Goal: Task Accomplishment & Management: Complete application form

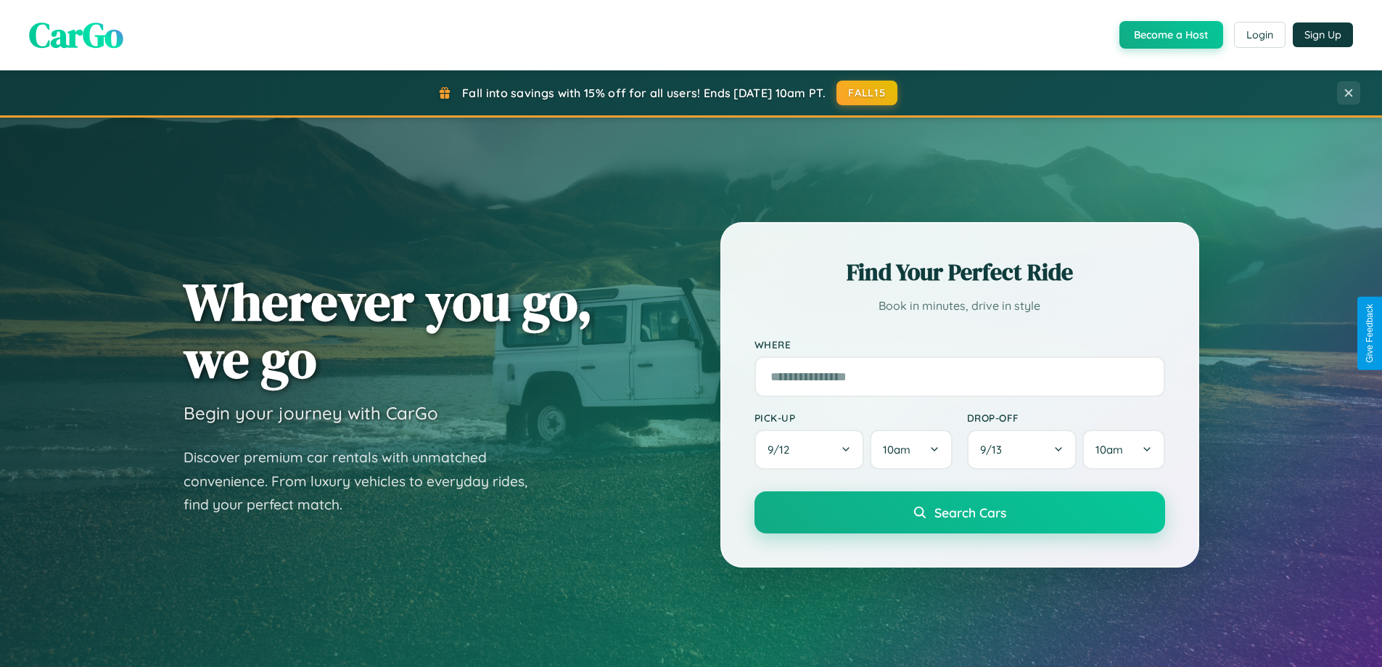
scroll to position [998, 0]
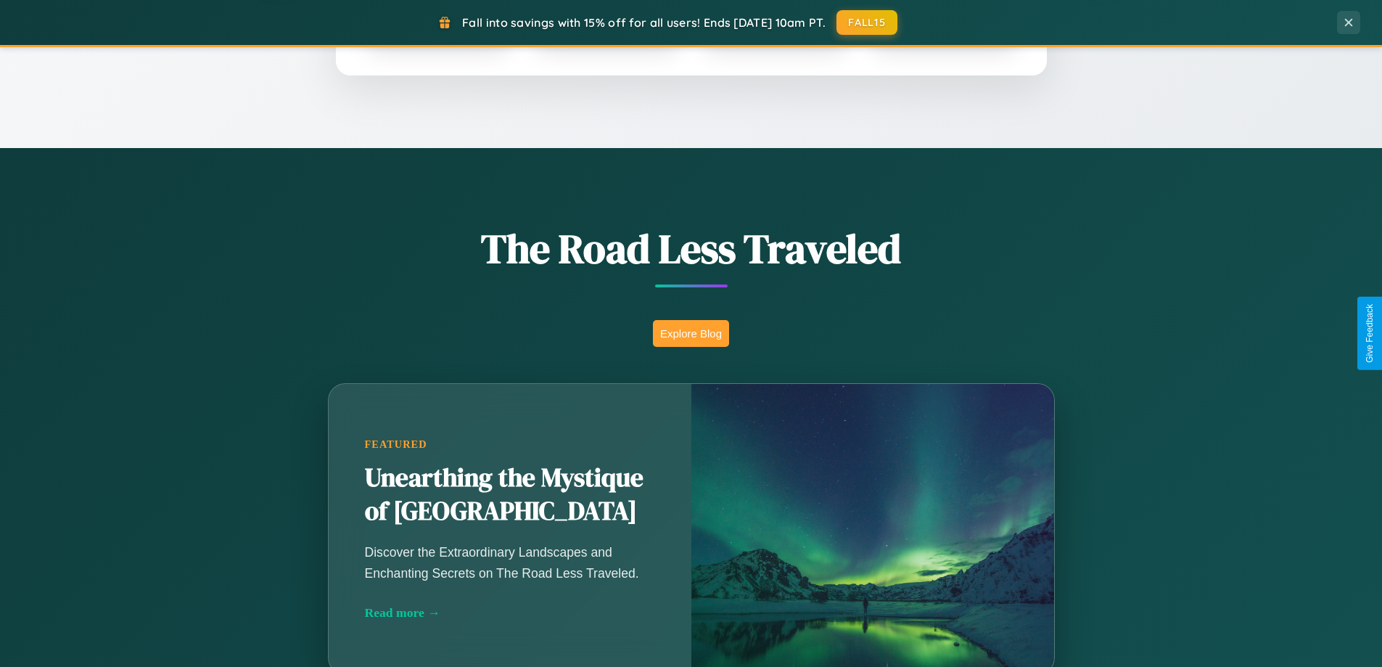
click at [691, 333] on button "Explore Blog" at bounding box center [691, 333] width 76 height 27
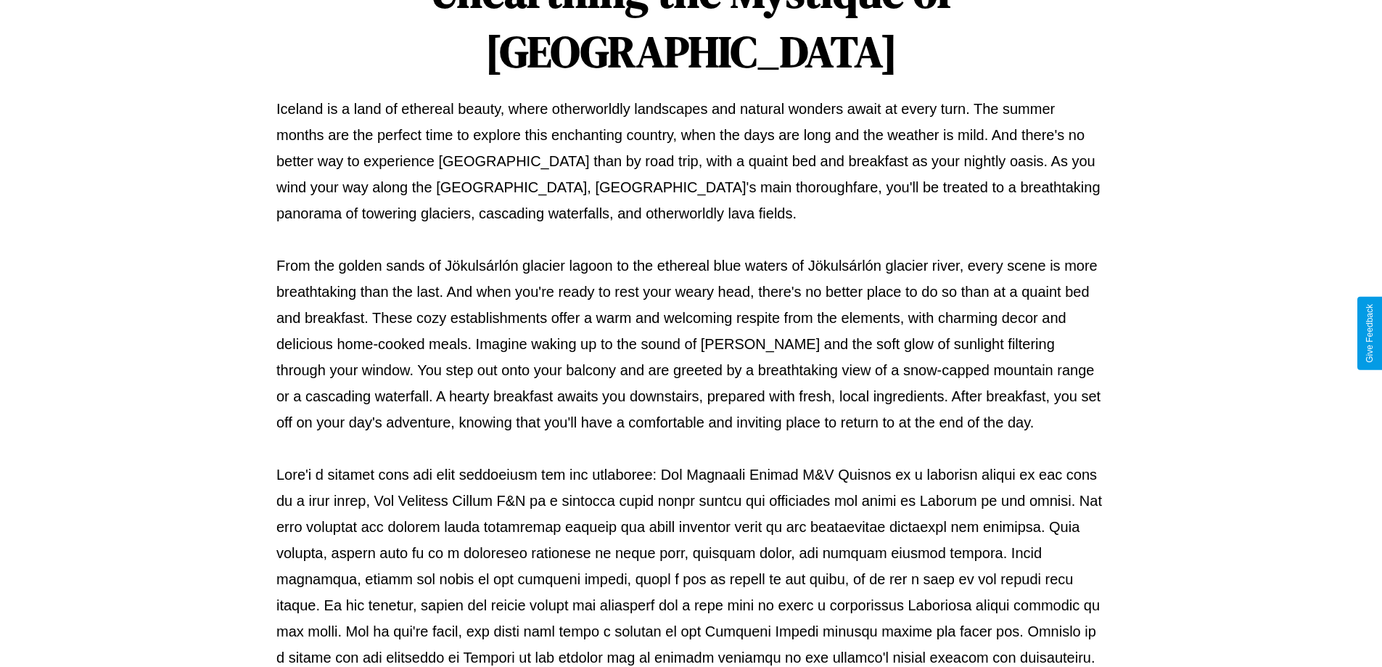
scroll to position [469, 0]
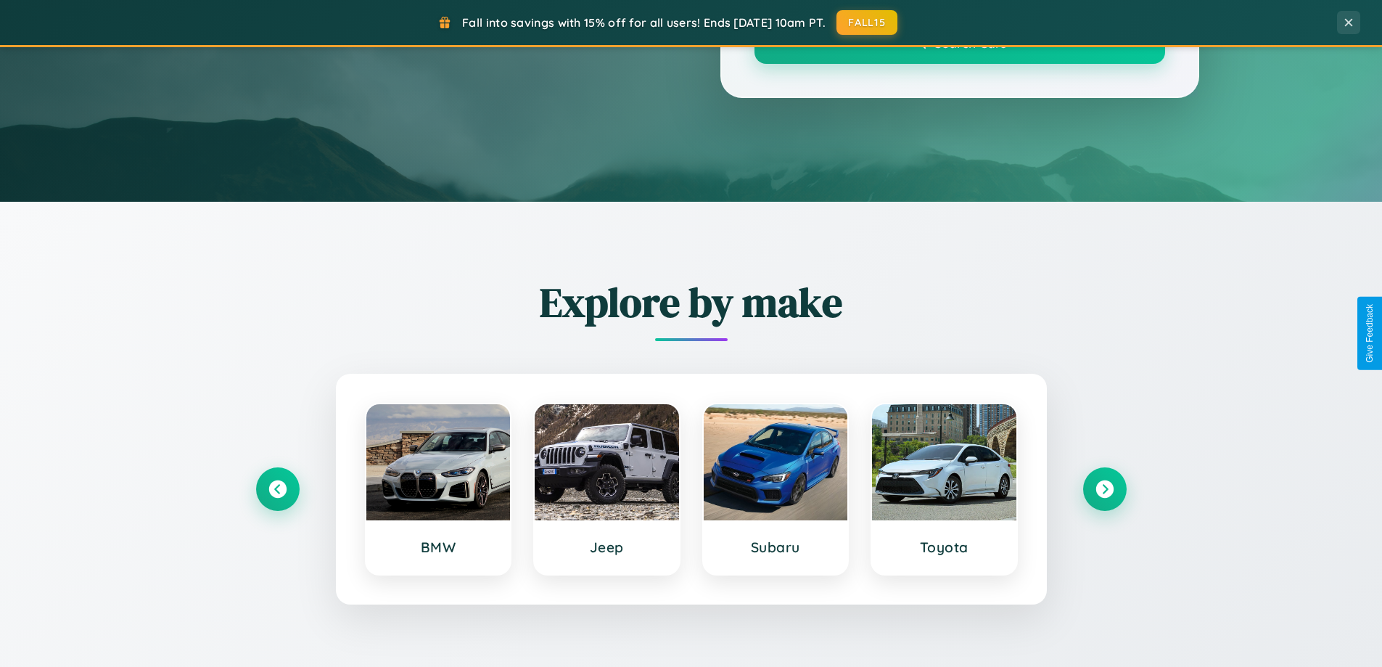
scroll to position [998, 0]
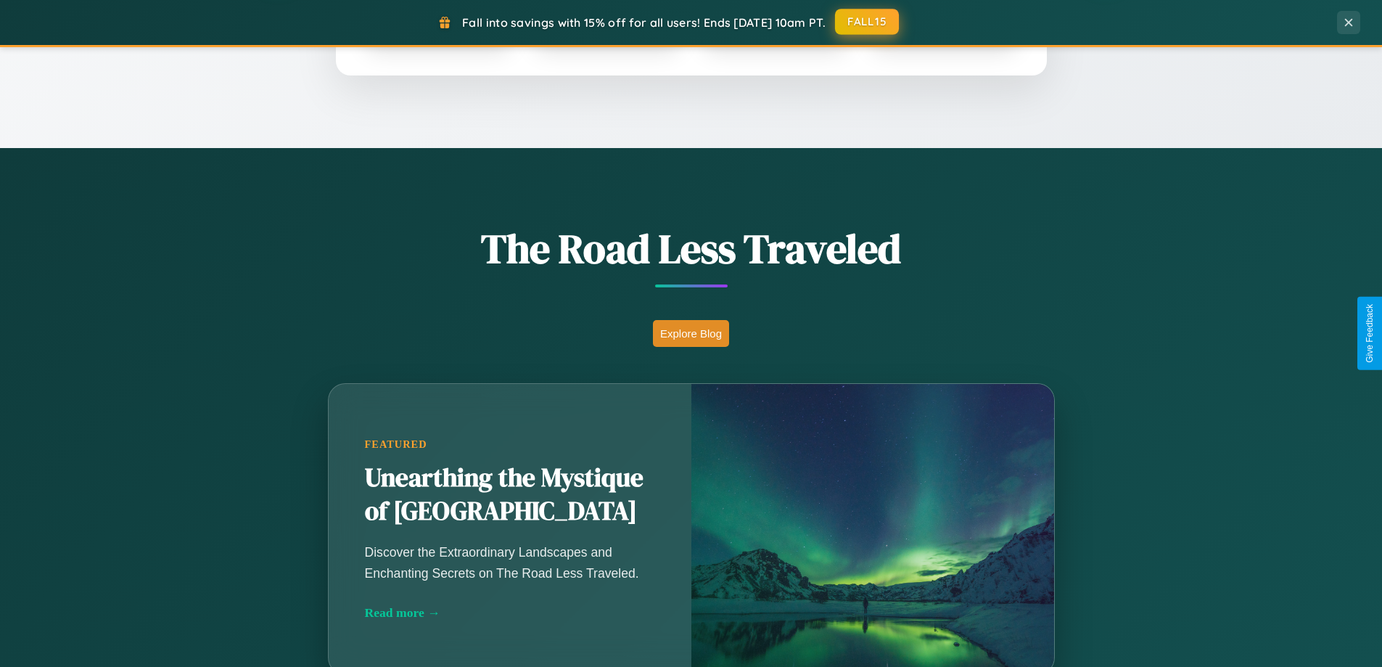
click at [868, 22] on button "FALL15" at bounding box center [867, 22] width 64 height 26
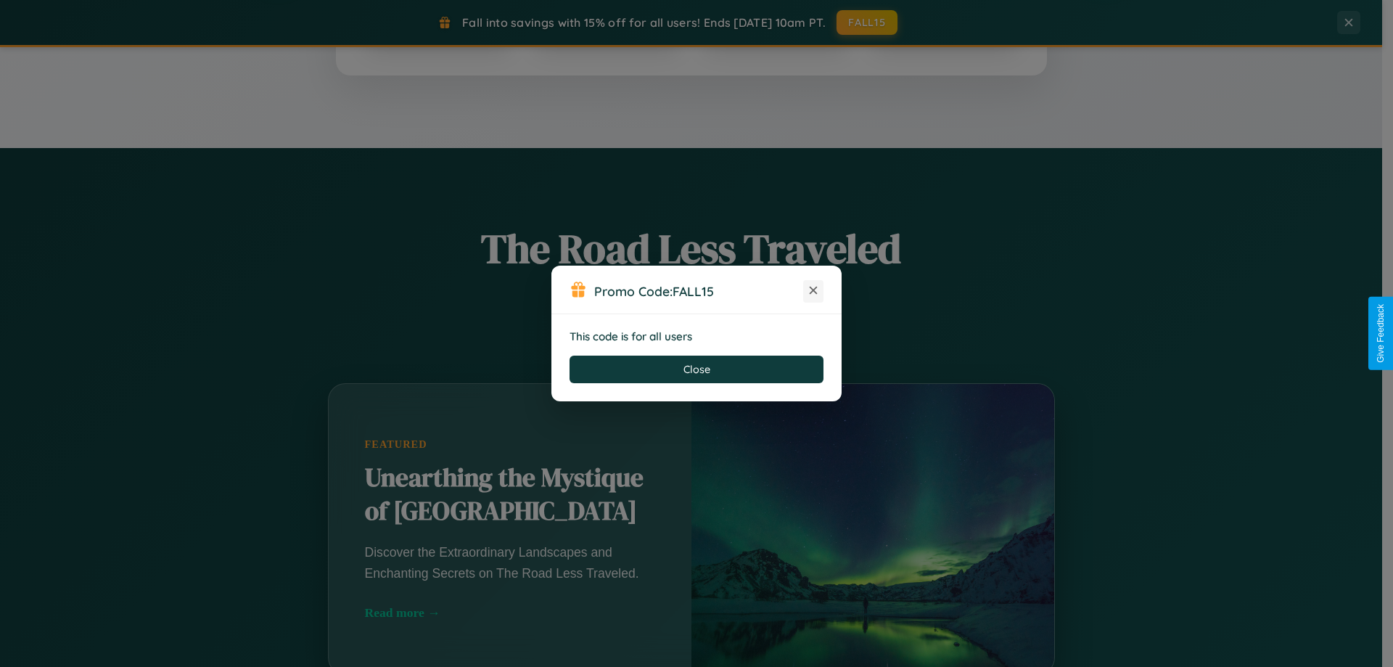
click at [813, 291] on icon at bounding box center [813, 290] width 15 height 15
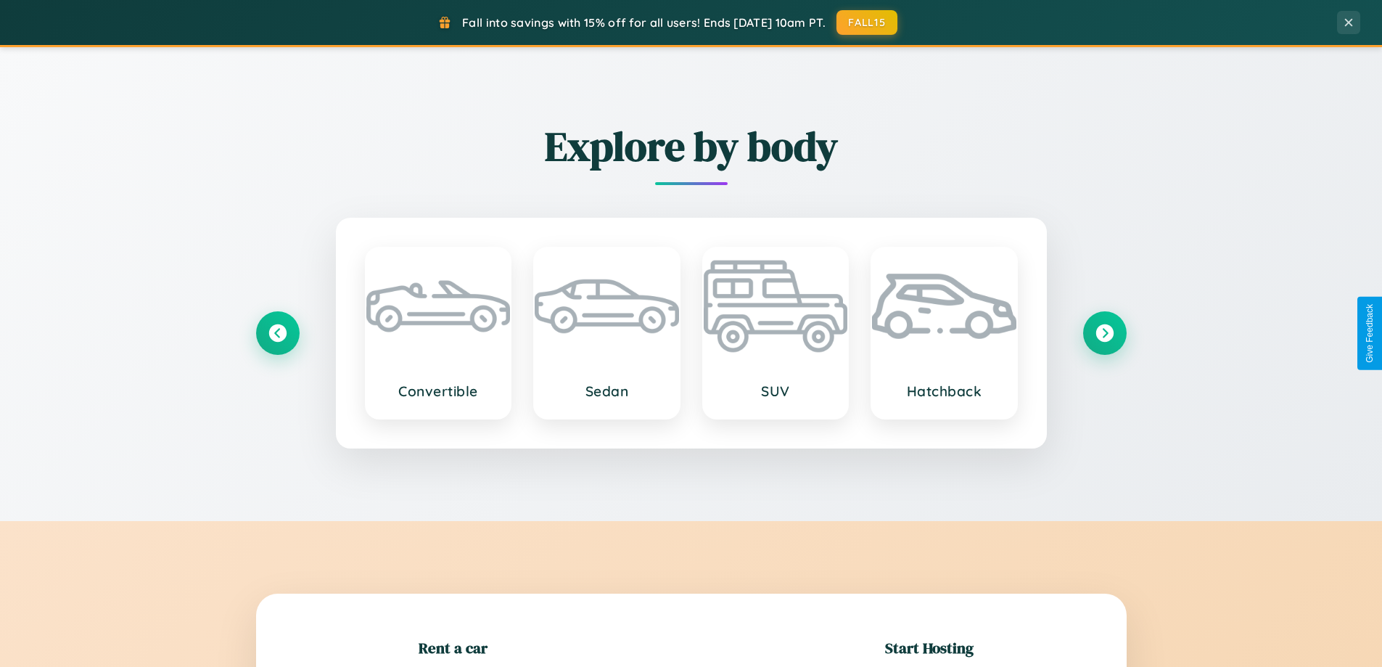
scroll to position [313, 0]
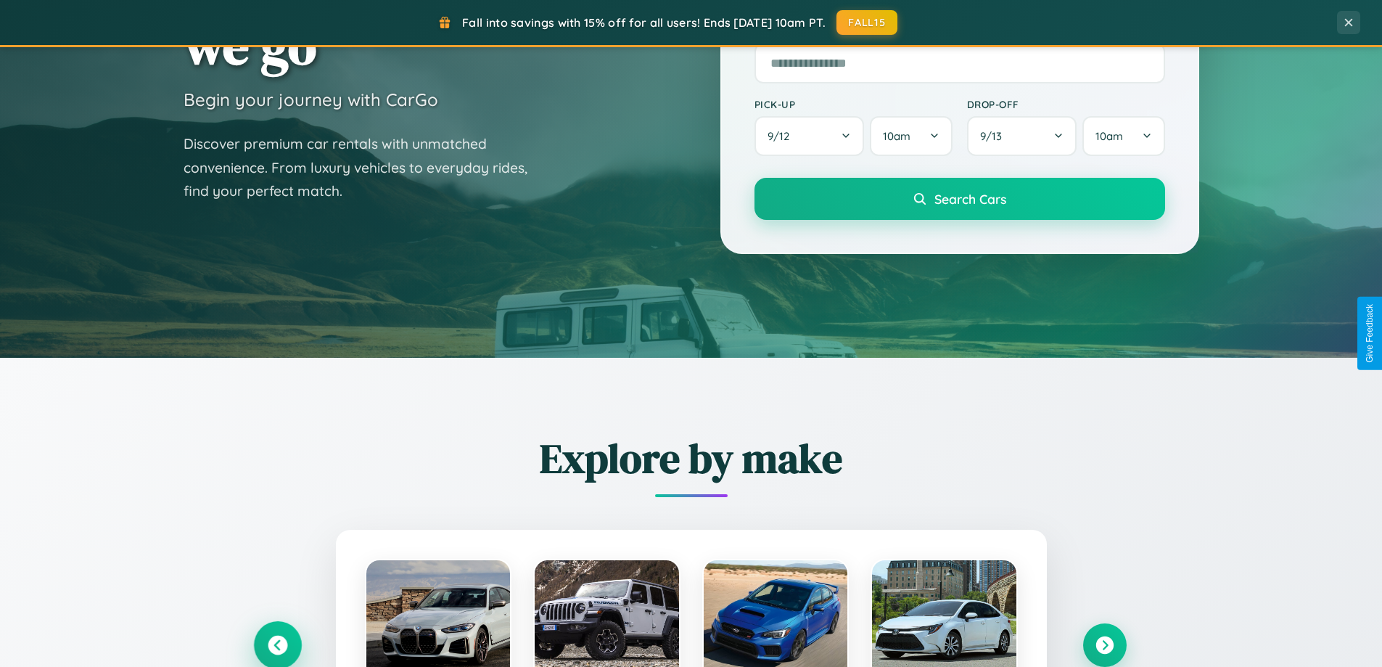
click at [277, 645] on icon at bounding box center [278, 646] width 20 height 20
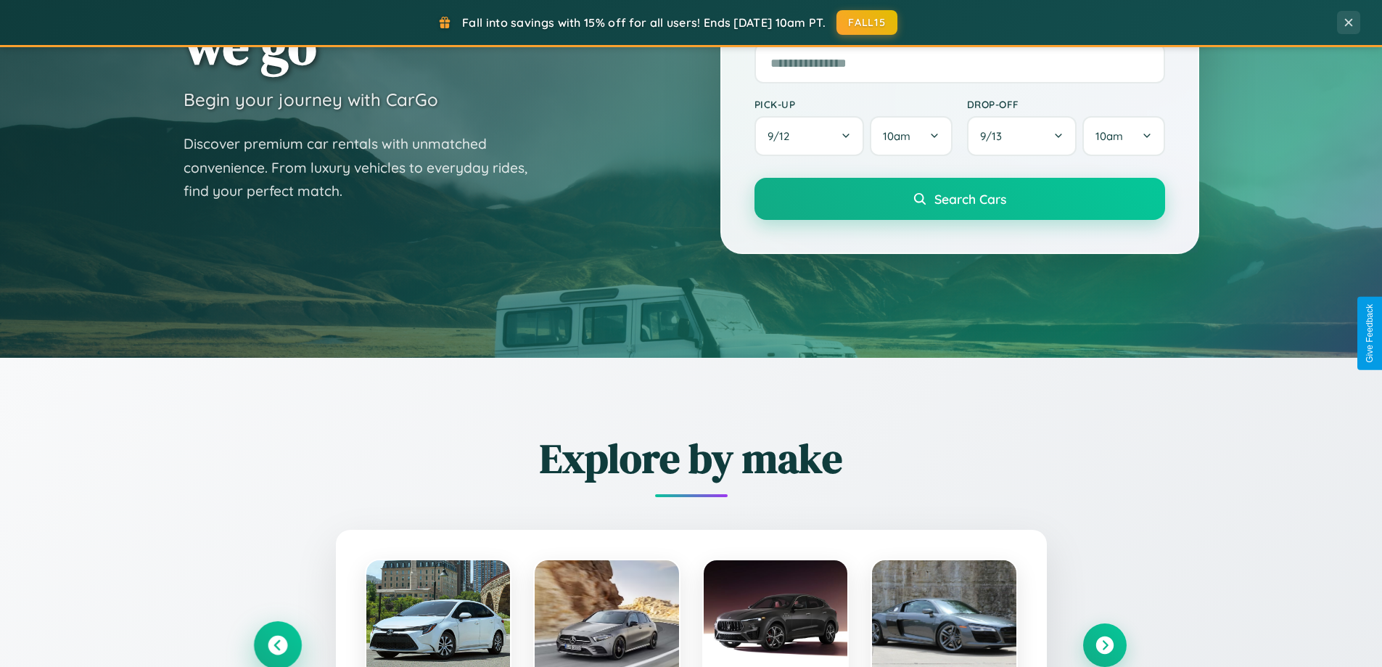
click at [277, 644] on icon at bounding box center [278, 645] width 24 height 24
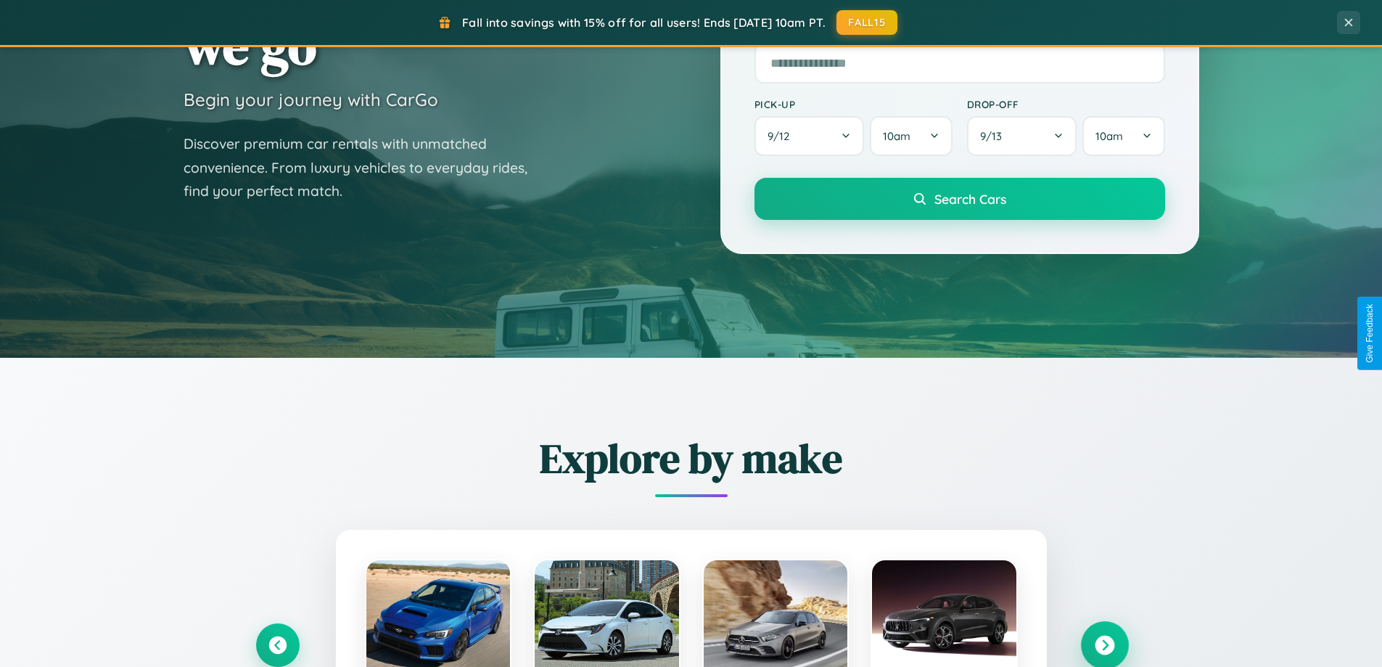
click at [1104, 644] on icon at bounding box center [1105, 646] width 20 height 20
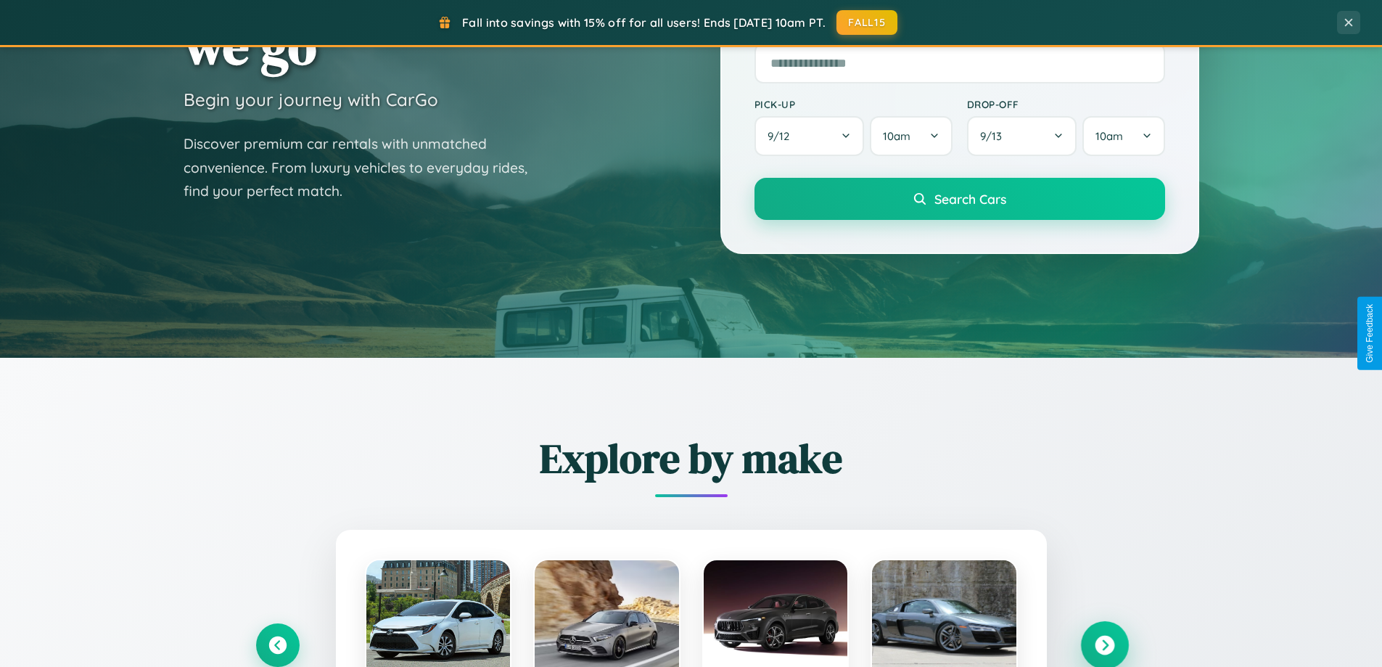
click at [1104, 644] on icon at bounding box center [1105, 646] width 20 height 20
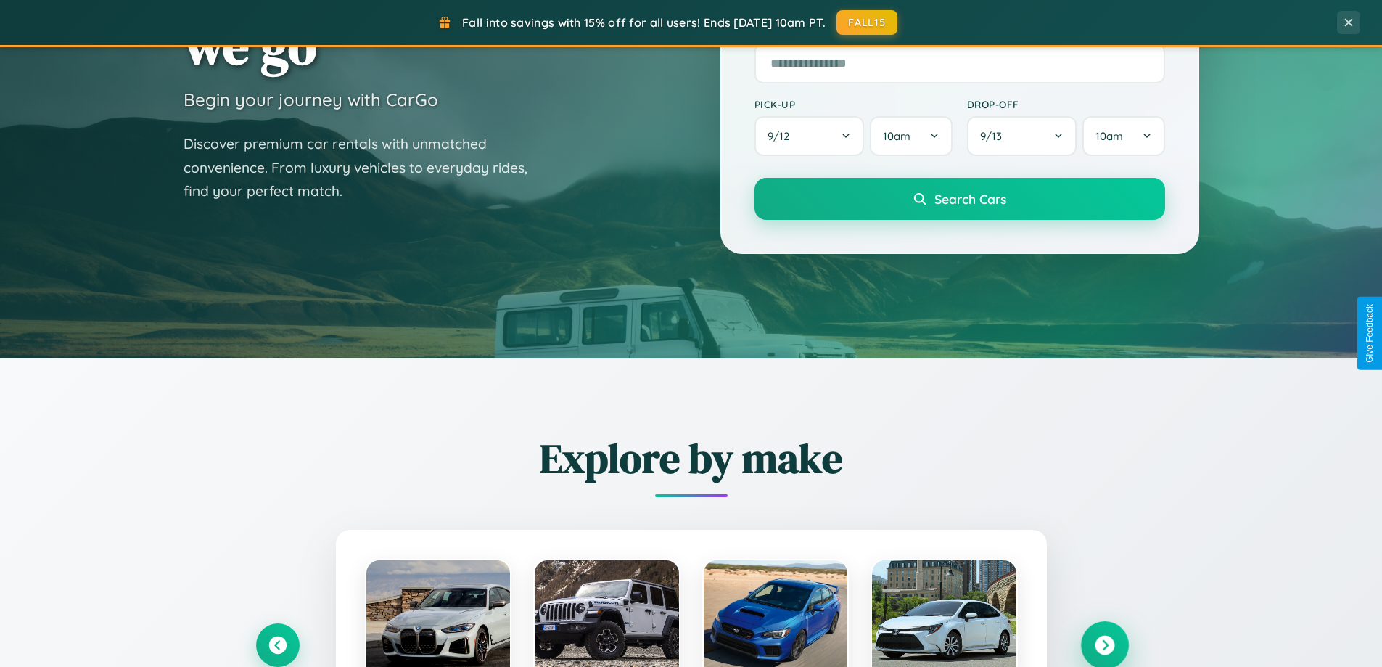
scroll to position [0, 0]
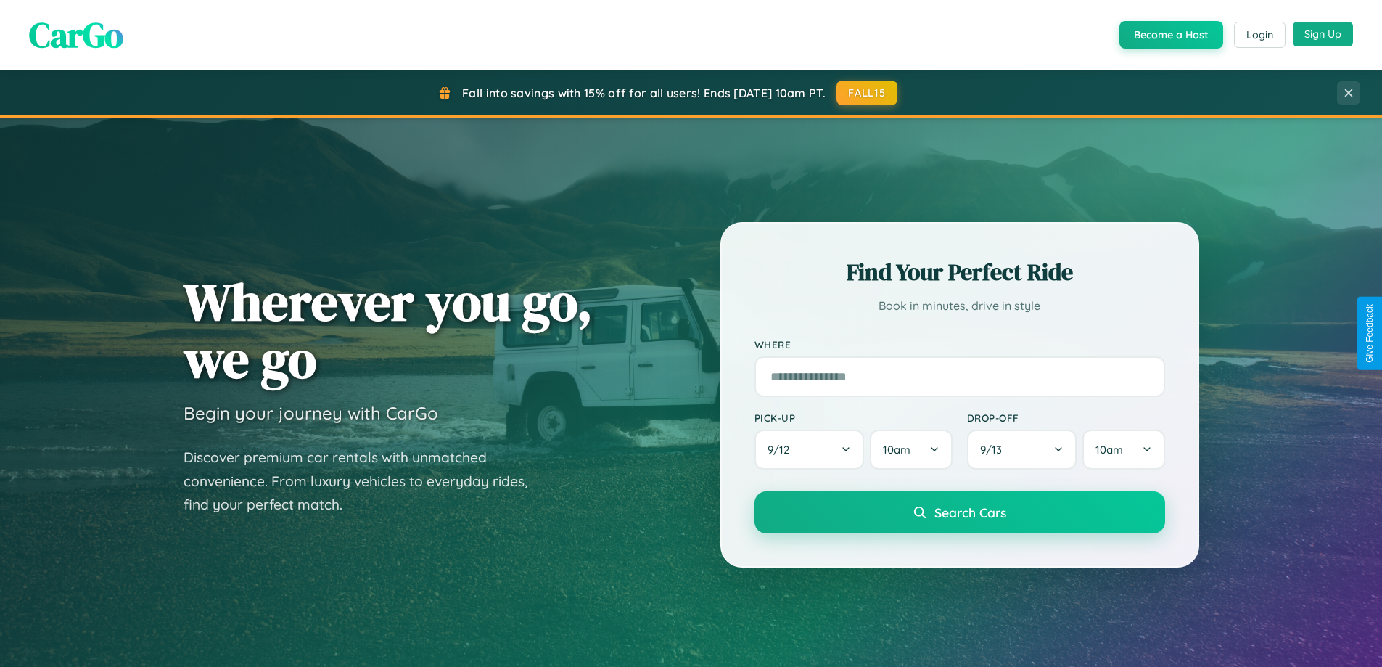
click at [1323, 34] on button "Sign Up" at bounding box center [1323, 34] width 60 height 25
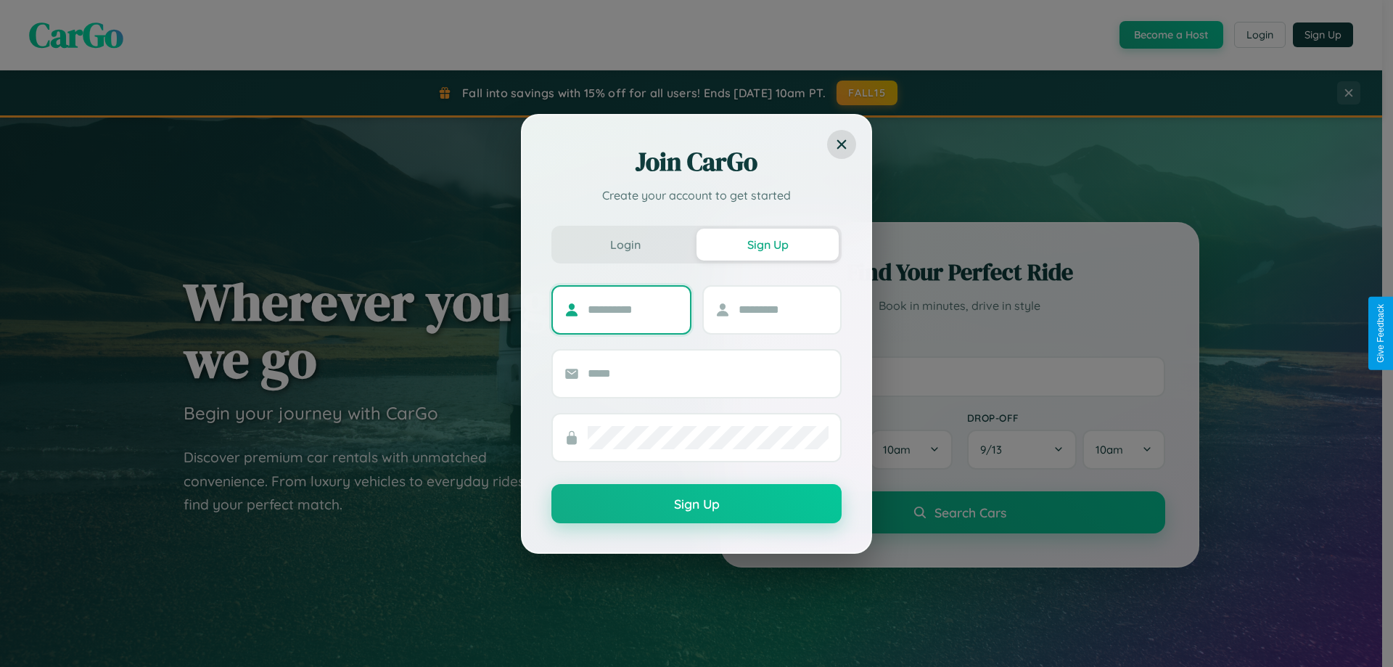
click at [633, 309] on input "text" at bounding box center [633, 309] width 91 height 23
type input "****"
click at [783, 309] on input "text" at bounding box center [784, 309] width 91 height 23
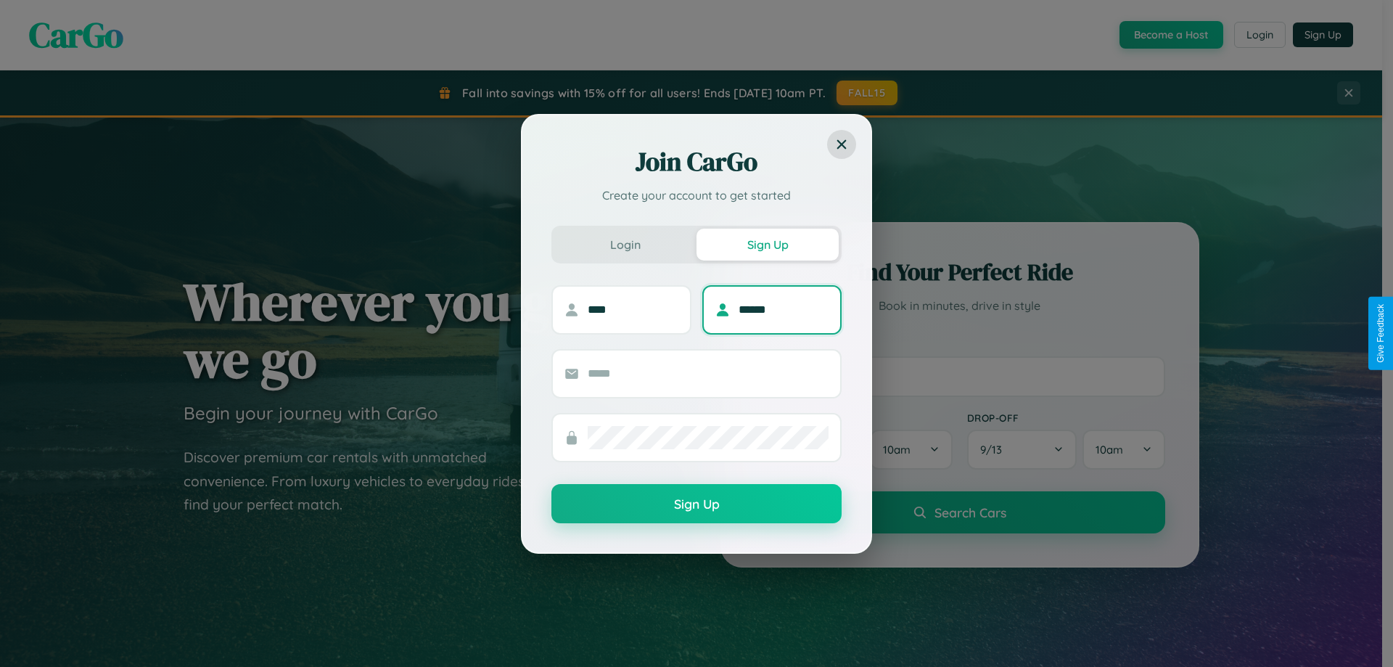
type input "******"
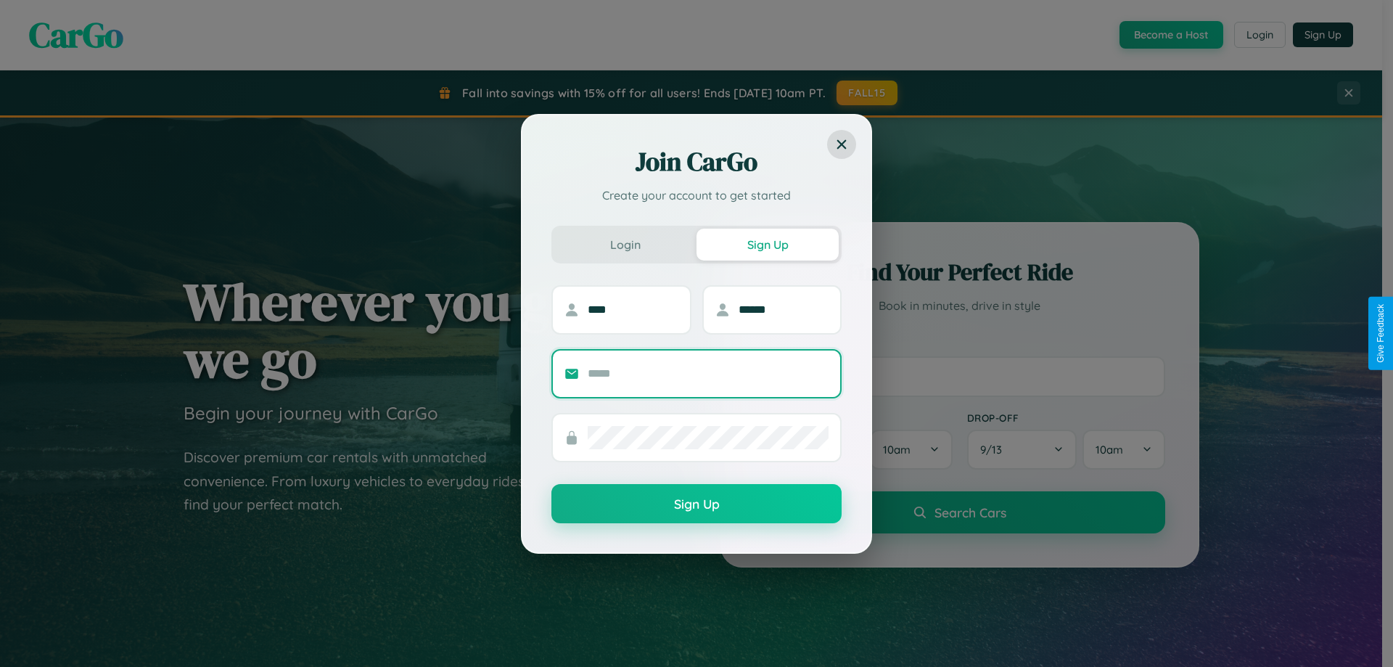
click at [708, 373] on input "text" at bounding box center [708, 373] width 241 height 23
type input "**********"
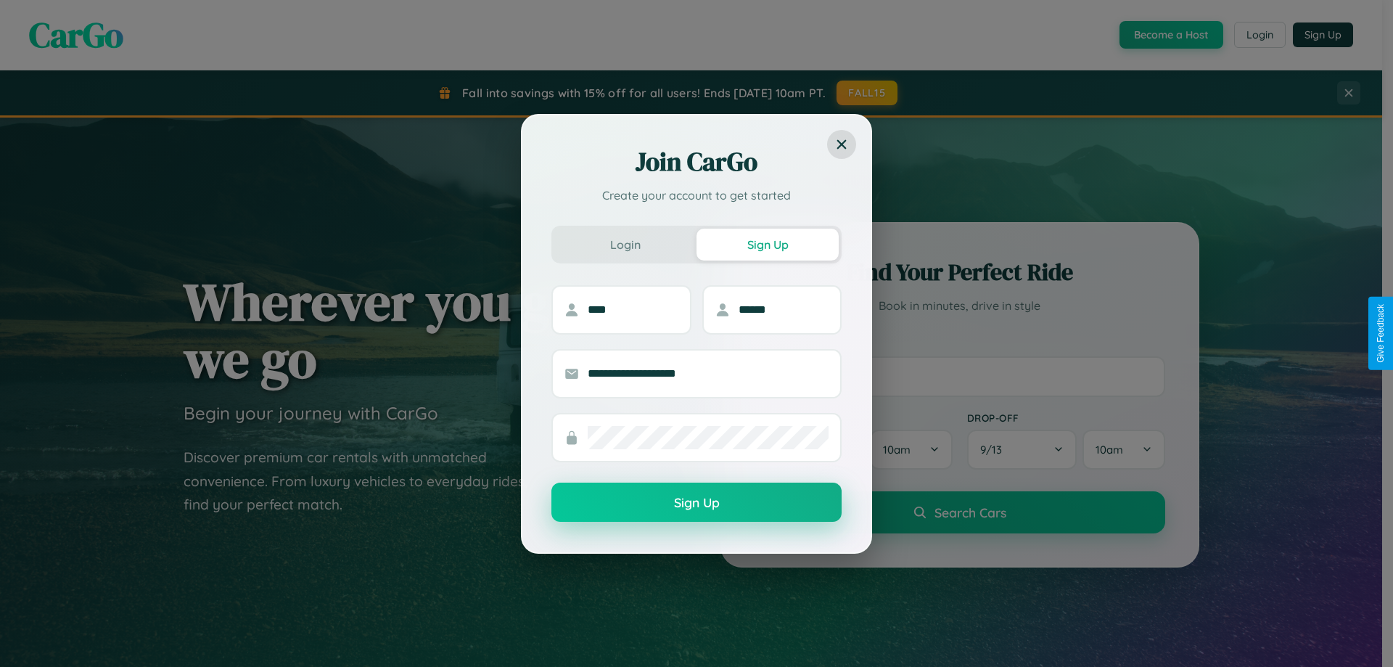
click at [697, 503] on button "Sign Up" at bounding box center [696, 502] width 290 height 39
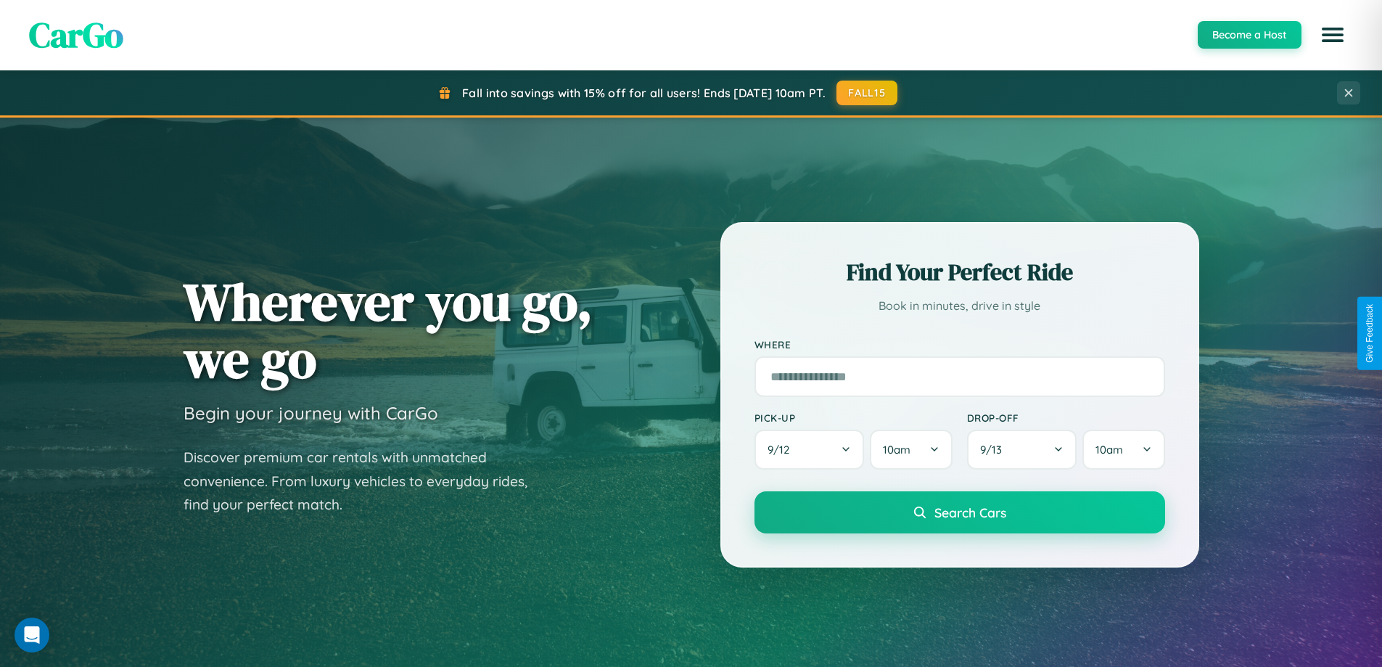
scroll to position [43, 0]
